Goal: Transaction & Acquisition: Download file/media

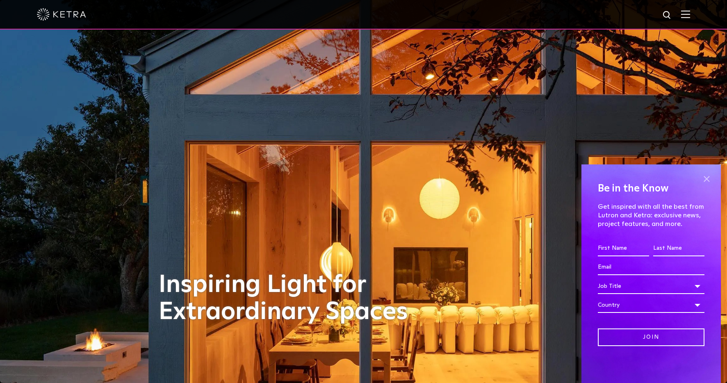
click at [705, 183] on span at bounding box center [706, 179] width 12 height 12
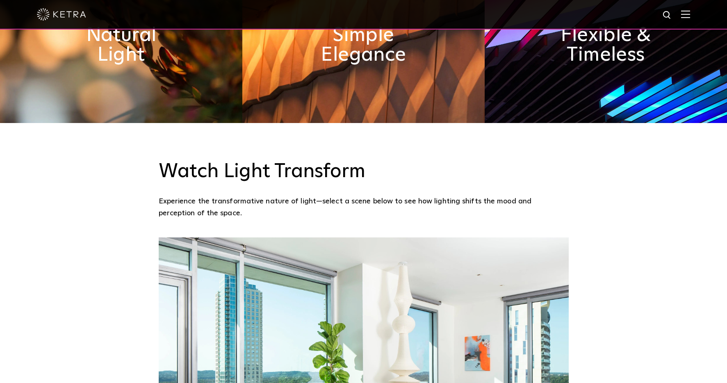
scroll to position [697, 0]
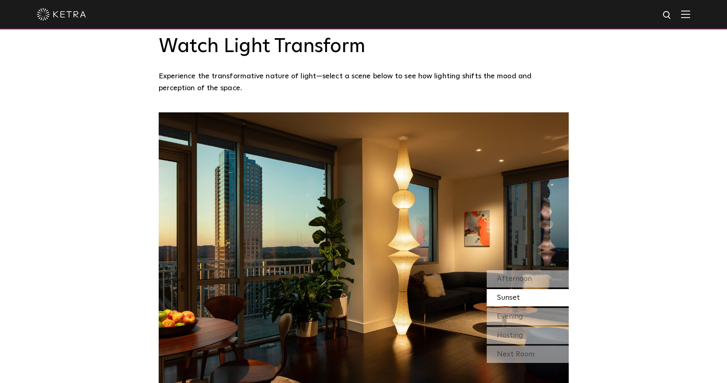
click at [639, 211] on div "Watch Light Transform Experience the transformative nature of light—select a sc…" at bounding box center [363, 198] width 727 height 401
click at [656, 233] on div "Watch Light Transform Experience the transformative nature of light—select a sc…" at bounding box center [363, 198] width 727 height 401
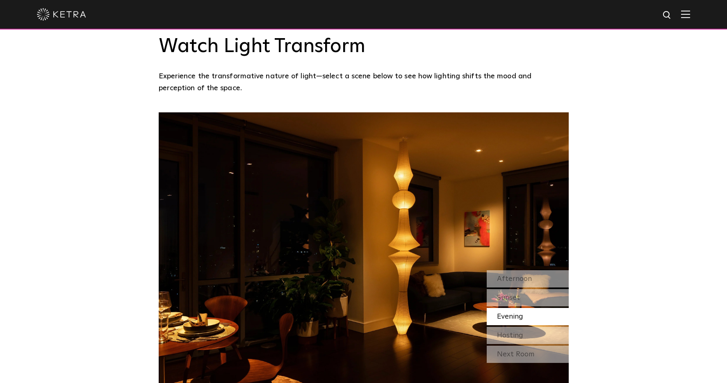
click at [539, 308] on div "Evening" at bounding box center [527, 316] width 82 height 17
click at [540, 270] on div "Afternoon" at bounding box center [527, 278] width 82 height 17
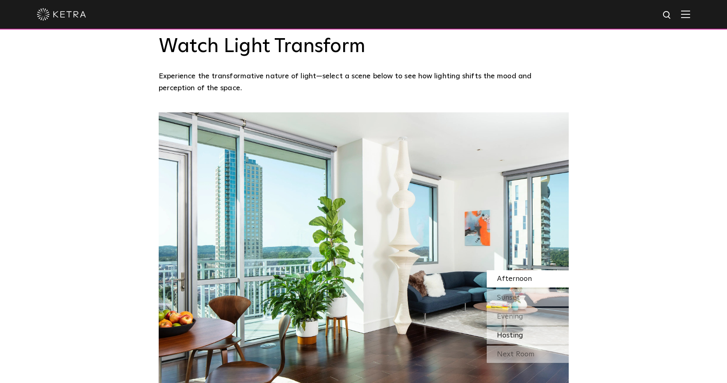
click at [545, 327] on div "Hosting" at bounding box center [527, 335] width 82 height 17
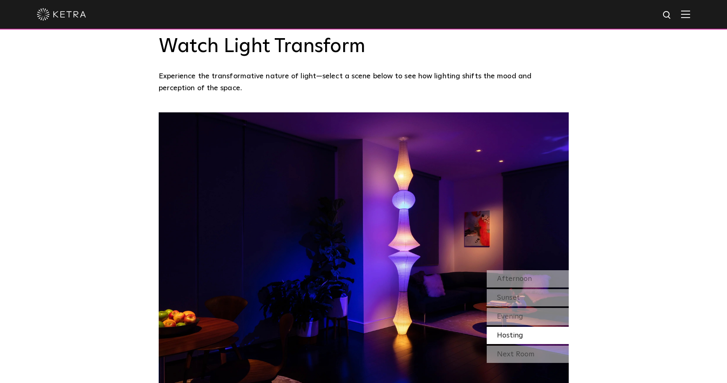
click at [544, 345] on div "Next Room" at bounding box center [527, 353] width 82 height 17
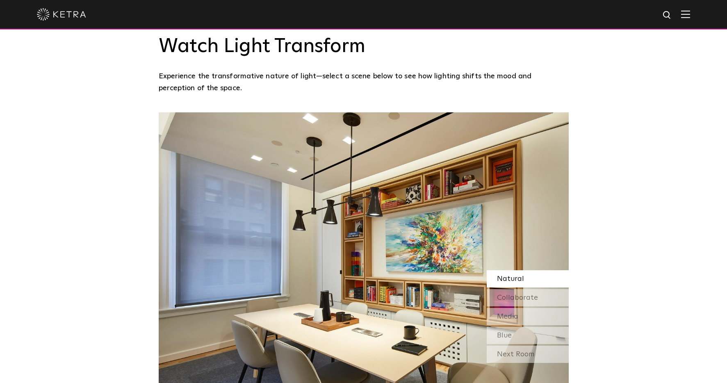
click at [639, 297] on div "Watch Light Transform Experience the transformative nature of light—select a sc…" at bounding box center [363, 198] width 727 height 401
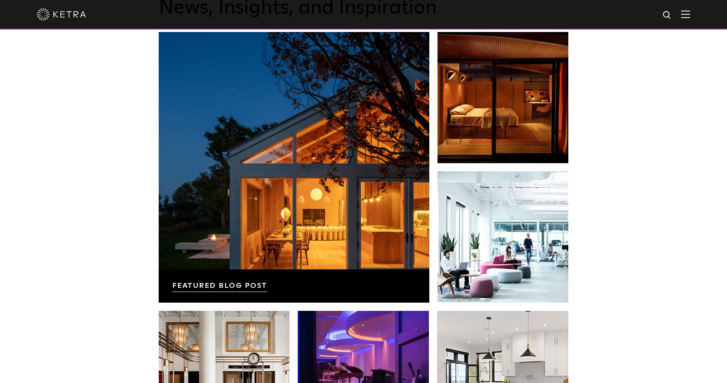
scroll to position [1375, 0]
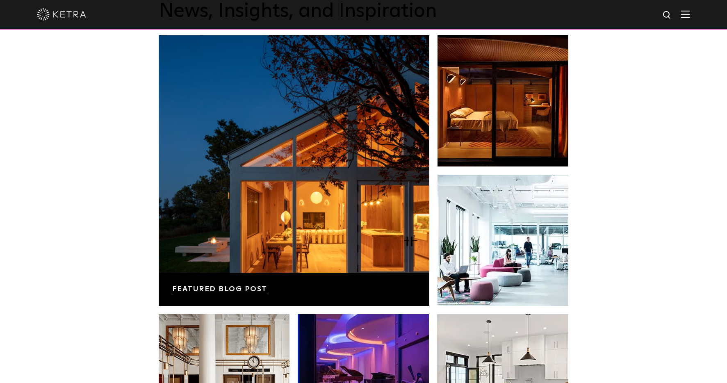
click at [639, 297] on div "News, Insights, and Inspiration Lutron Releases First-Ever Lighting Trend Repor…" at bounding box center [363, 227] width 727 height 528
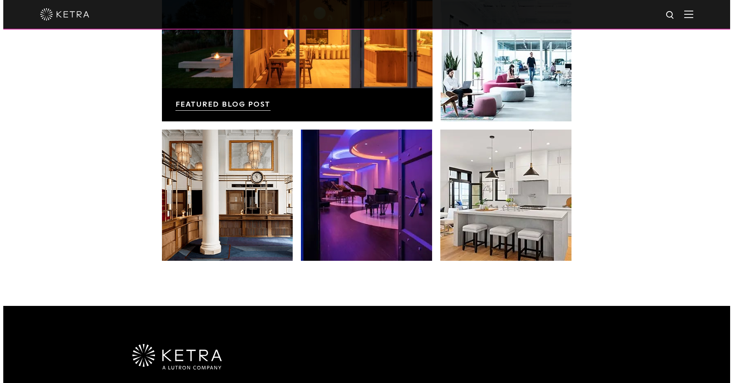
scroll to position [1462, 0]
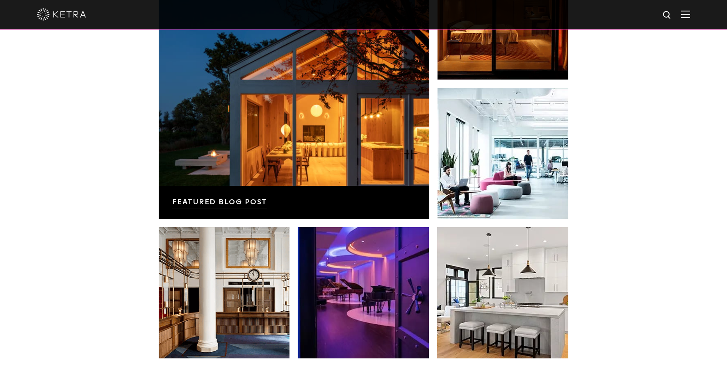
click at [639, 297] on div "News, Insights, and Inspiration Lutron Releases First-Ever Lighting Trend Repor…" at bounding box center [363, 140] width 727 height 528
click at [690, 14] on img at bounding box center [685, 14] width 9 height 8
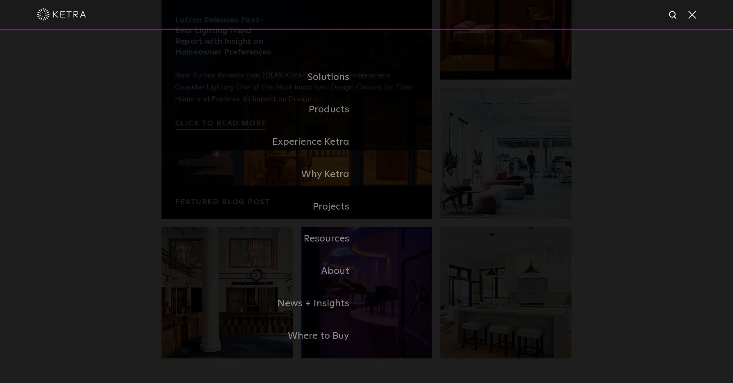
click at [332, 142] on link "Experience Ketra" at bounding box center [263, 142] width 205 height 32
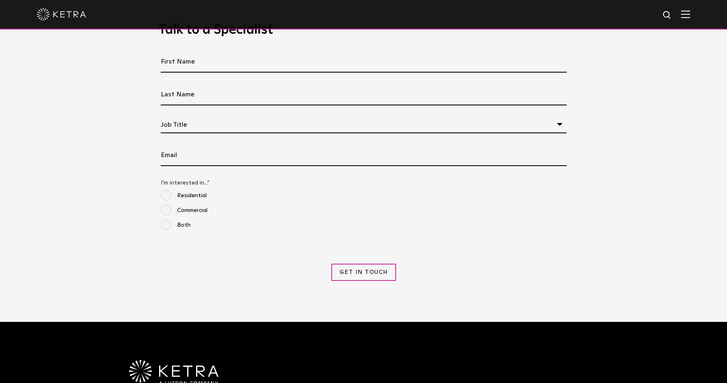
scroll to position [1051, 0]
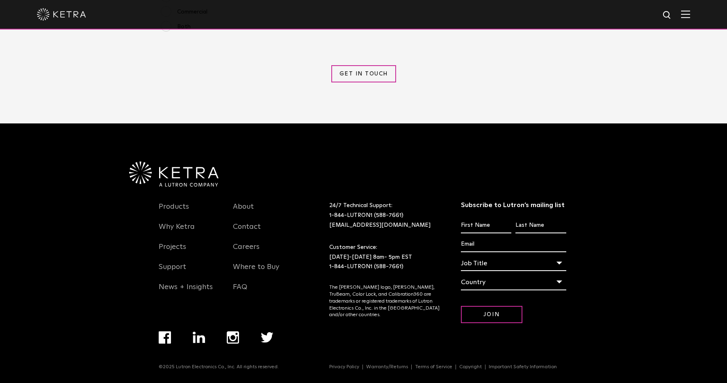
click at [630, 277] on div "Products Why [PERSON_NAME] Projects Support News + Insights About Contact Caree…" at bounding box center [363, 254] width 727 height 262
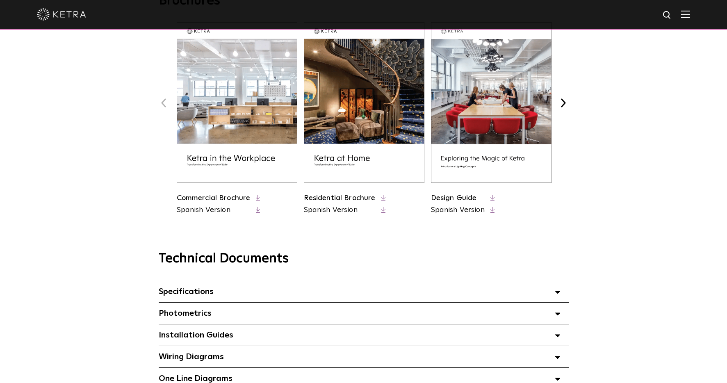
scroll to position [270, 0]
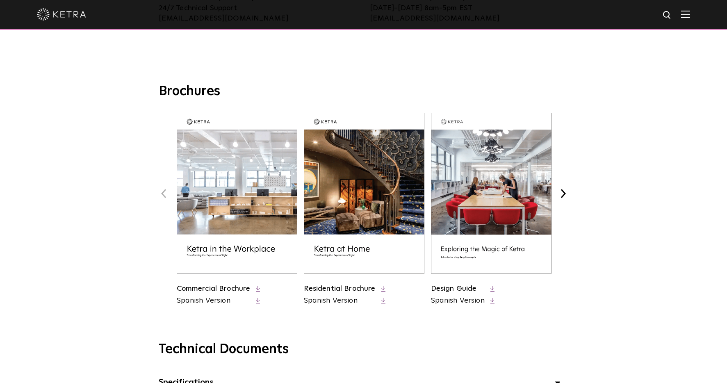
click at [83, 130] on div "Brochures Previous Commercial Brochure Spanish Version" at bounding box center [363, 194] width 561 height 223
click at [382, 290] on icon at bounding box center [383, 289] width 5 height 6
click at [94, 224] on div "Brochures Previous Commercial Brochure Spanish Version" at bounding box center [363, 194] width 561 height 223
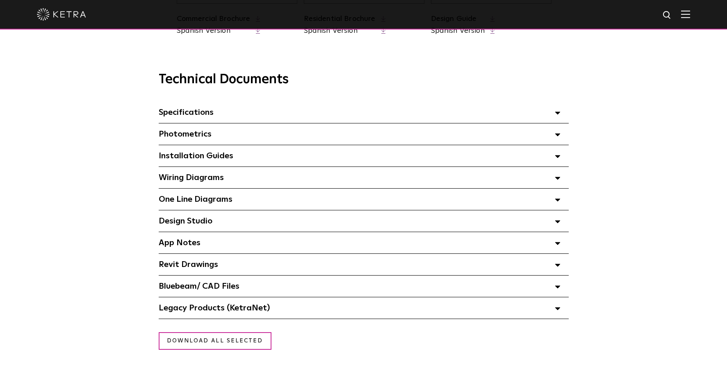
click at [92, 161] on div "Technical Documents Specifications Select checkboxes to use the bulk download o…" at bounding box center [363, 195] width 561 height 247
click at [371, 345] on div "Download all selected" at bounding box center [363, 341] width 422 height 18
click at [699, 216] on div "Technical Documents Specifications Select checkboxes to use the bulk download o…" at bounding box center [363, 185] width 727 height 268
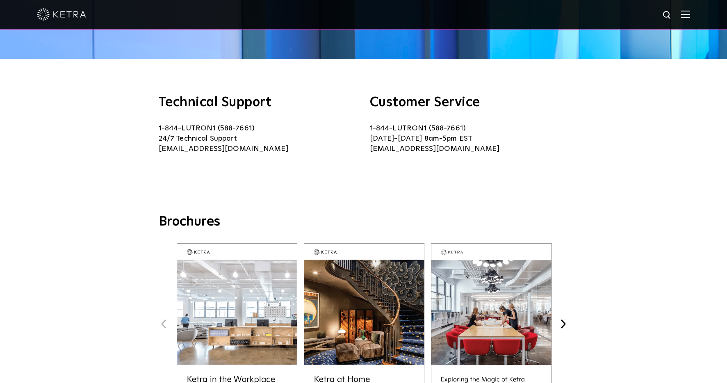
scroll to position [216, 0]
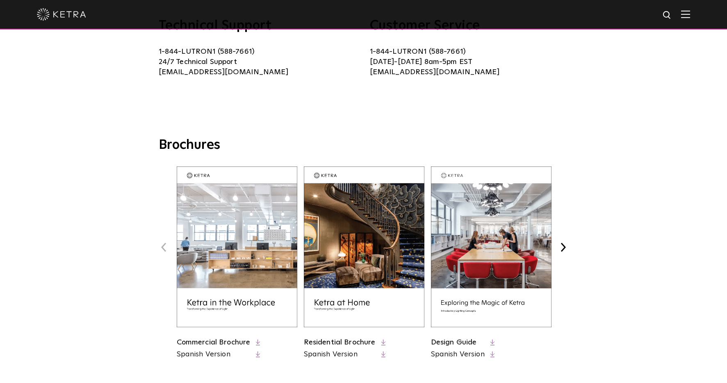
click at [569, 243] on div "Brochures Previous Commercial Brochure Spanish Version" at bounding box center [363, 248] width 561 height 223
click at [563, 248] on button "Next" at bounding box center [563, 247] width 11 height 11
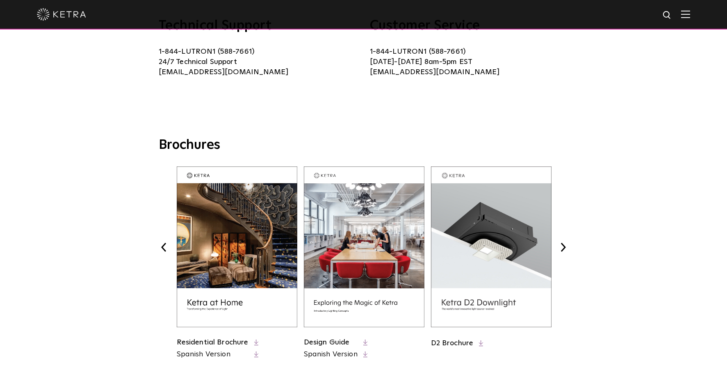
click at [675, 265] on div "Brochures Previous Commercial Brochure Spanish Version Next" at bounding box center [363, 256] width 727 height 238
click at [563, 245] on button "Next" at bounding box center [563, 247] width 11 height 11
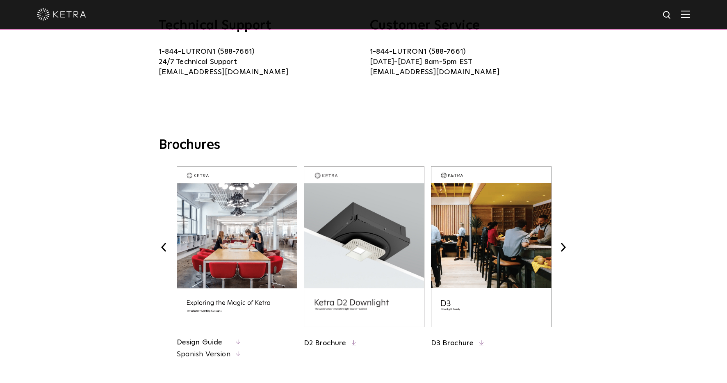
click at [237, 263] on img at bounding box center [237, 246] width 120 height 161
